Goal: Task Accomplishment & Management: Manage account settings

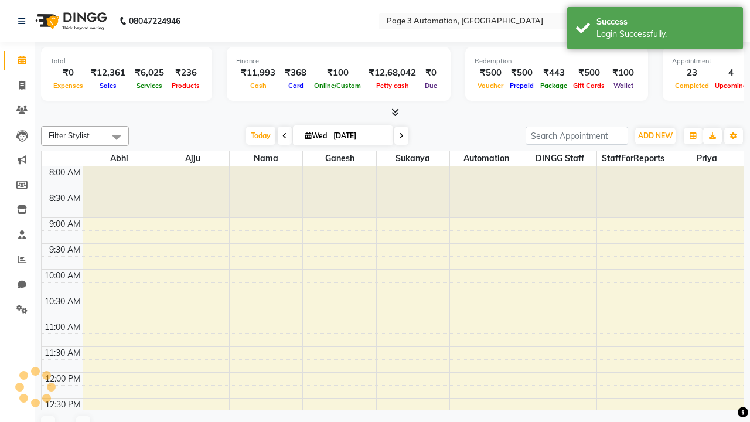
select select "en"
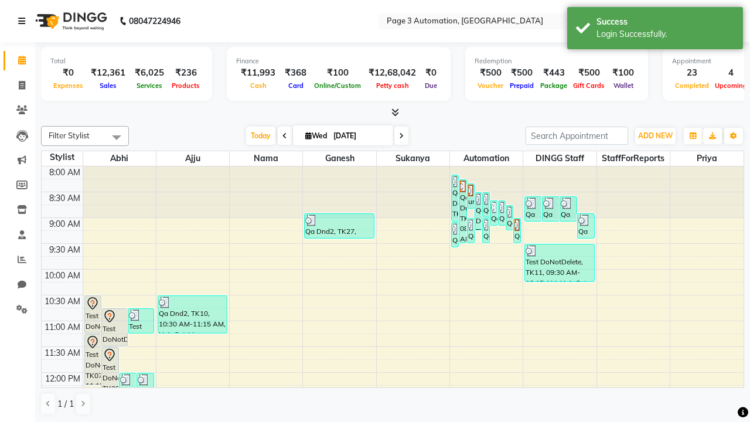
click at [24, 21] on icon at bounding box center [21, 21] width 7 height 8
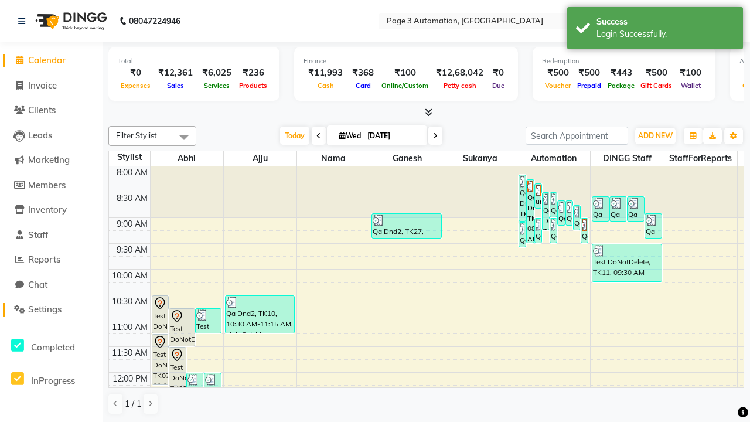
click at [51, 309] on span "Settings" at bounding box center [44, 309] width 33 height 11
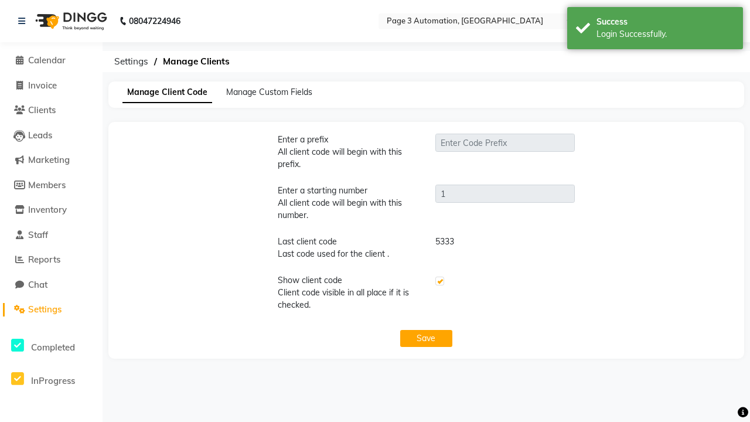
type input "PWA"
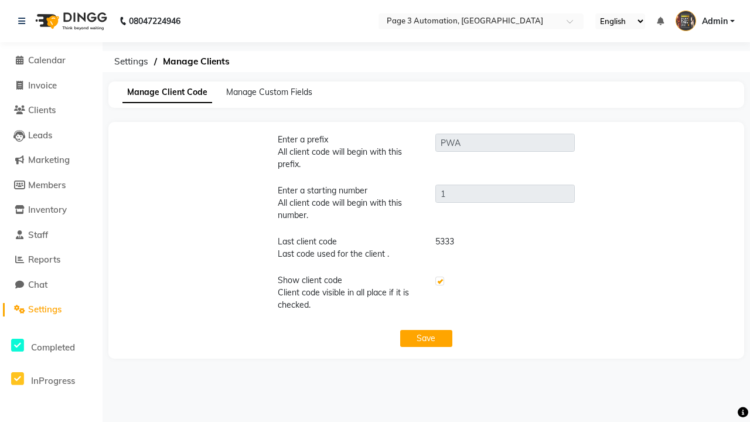
click at [439, 281] on label at bounding box center [439, 281] width 9 height 9
click at [439, 281] on input "checkbox" at bounding box center [439, 282] width 8 height 8
checkbox input "false"
click at [426, 338] on button "Save" at bounding box center [426, 338] width 53 height 17
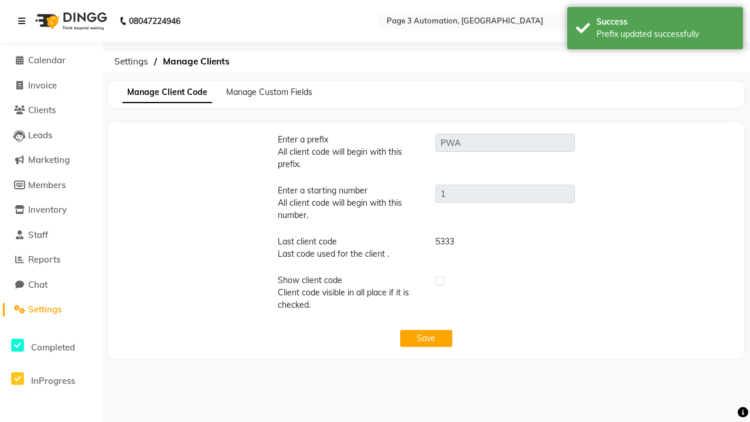
click at [655, 30] on div "Prefix updated successfully" at bounding box center [666, 34] width 138 height 12
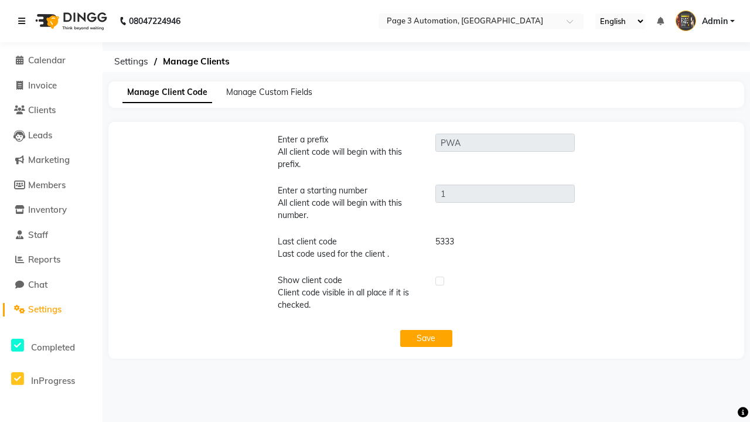
click at [24, 21] on icon at bounding box center [21, 21] width 7 height 8
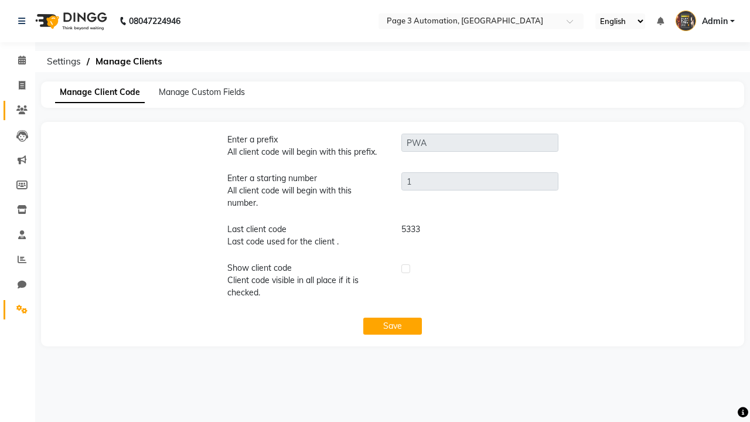
click at [18, 110] on icon at bounding box center [21, 109] width 11 height 9
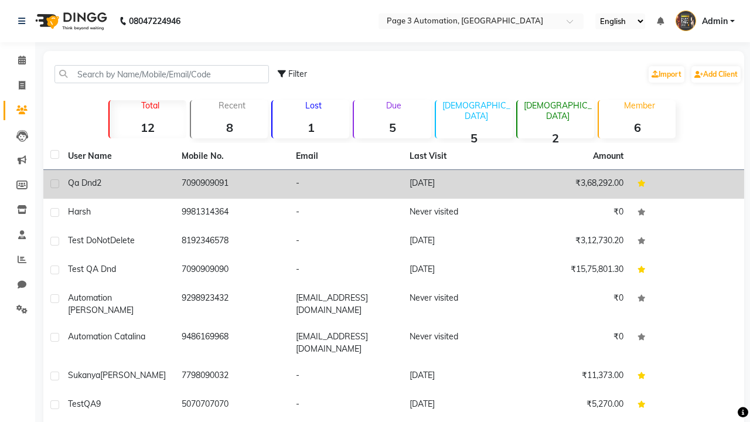
click at [394, 184] on td "-" at bounding box center [346, 184] width 114 height 29
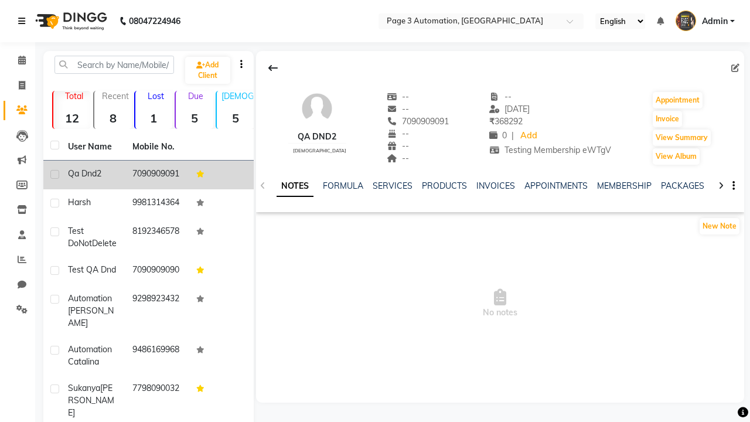
click at [24, 21] on icon at bounding box center [21, 21] width 7 height 8
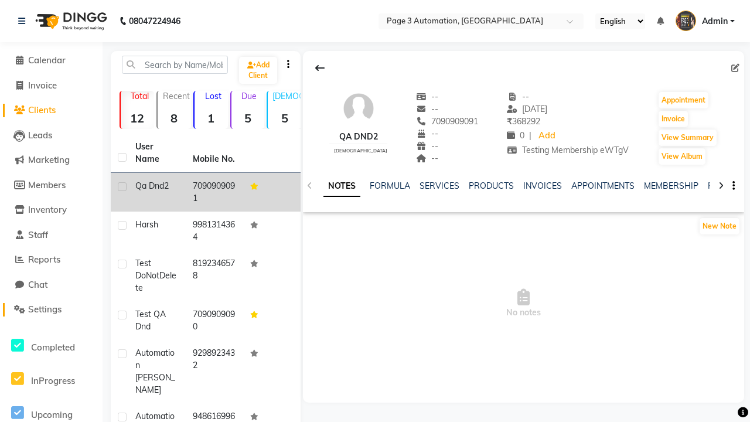
click at [51, 309] on span "Settings" at bounding box center [44, 309] width 33 height 11
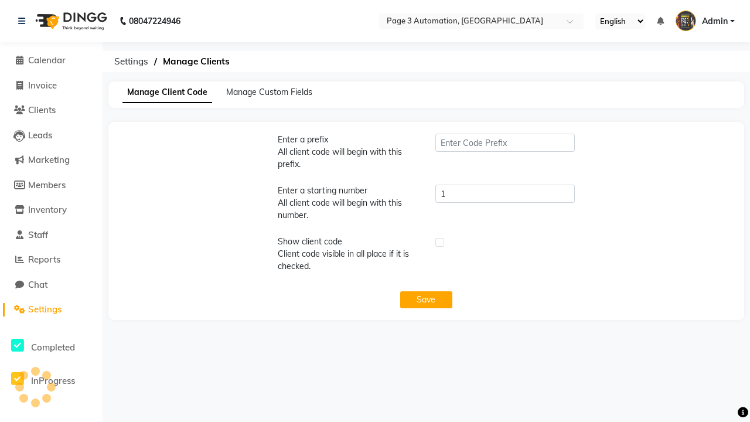
type input "PWA"
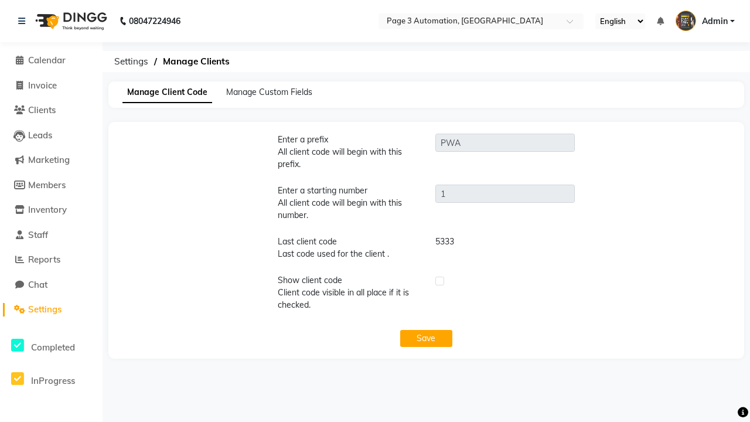
click at [439, 281] on label at bounding box center [439, 281] width 9 height 9
click at [439, 281] on input "checkbox" at bounding box center [439, 282] width 8 height 8
checkbox input "true"
click at [426, 338] on button "Save" at bounding box center [426, 338] width 53 height 17
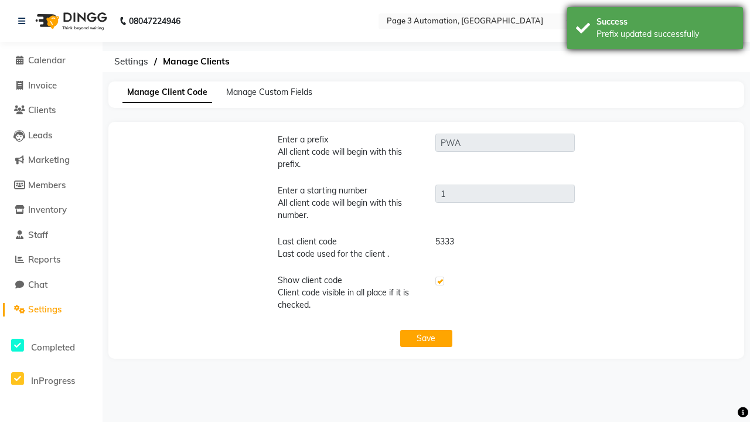
click at [655, 30] on div "Prefix updated successfully" at bounding box center [666, 34] width 138 height 12
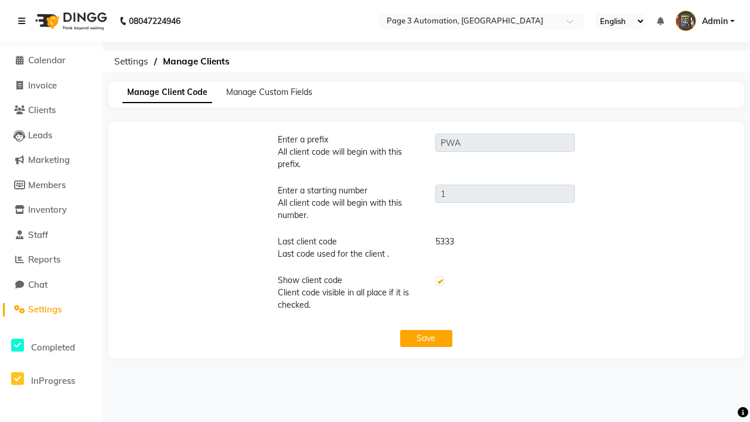
click at [24, 21] on icon at bounding box center [21, 21] width 7 height 8
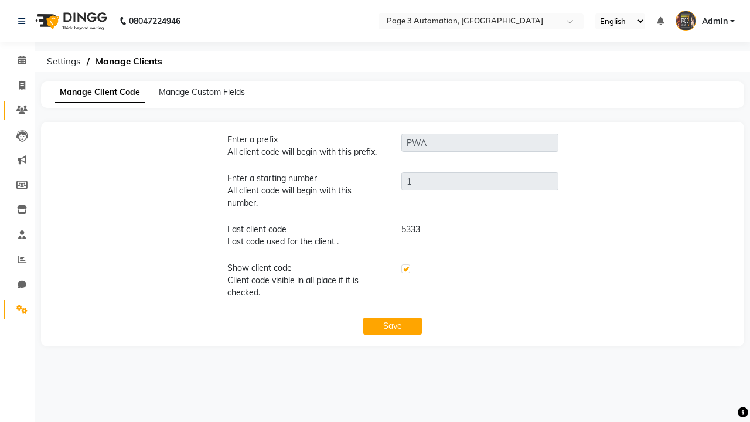
click at [18, 110] on icon at bounding box center [21, 109] width 11 height 9
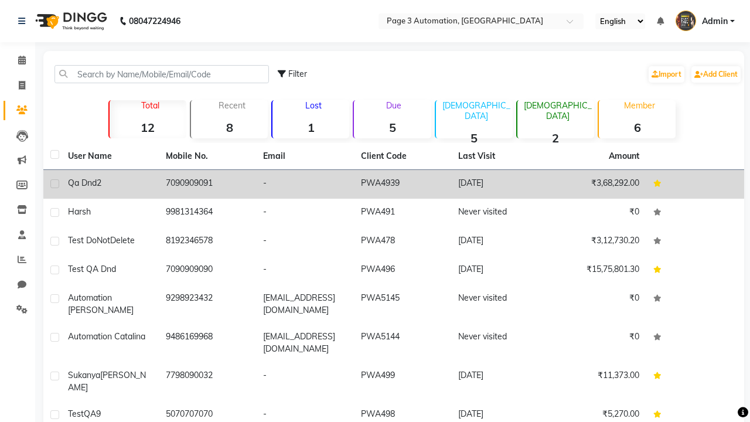
click at [394, 184] on td "PWA4939" at bounding box center [403, 184] width 98 height 29
